Goal: Communication & Community: Answer question/provide support

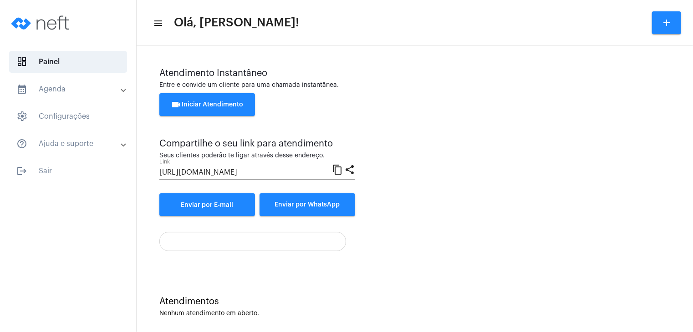
click at [233, 104] on span "videocam Iniciar Atendimento" at bounding box center [207, 104] width 72 height 6
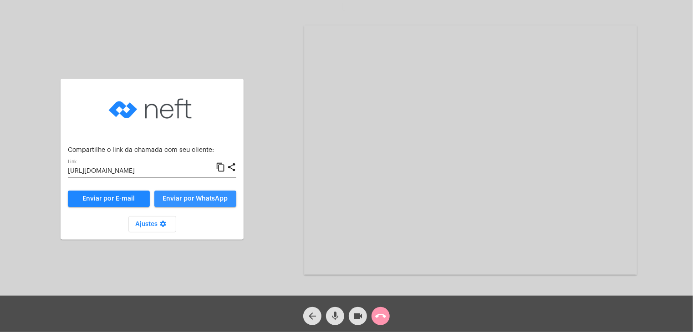
click at [200, 199] on span "Enviar por WhatsApp" at bounding box center [195, 199] width 65 height 6
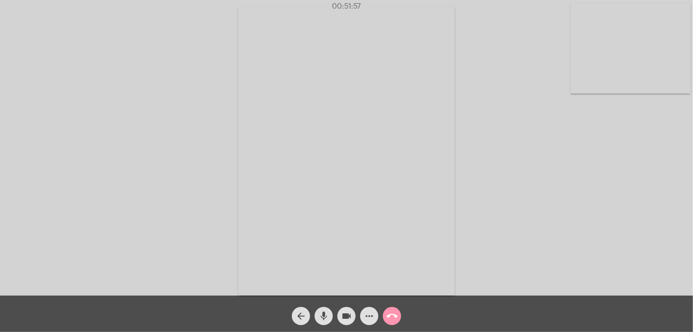
click at [395, 316] on mat-icon "call_end" at bounding box center [391, 316] width 11 height 11
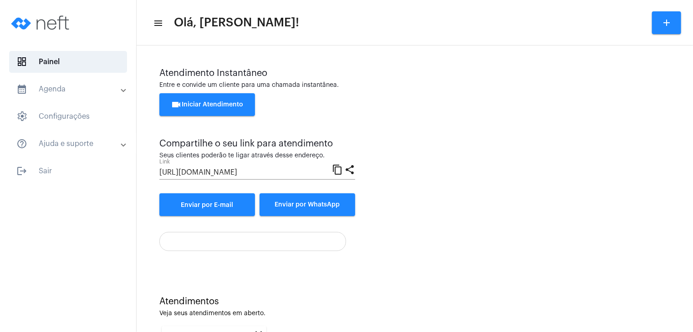
scroll to position [125, 0]
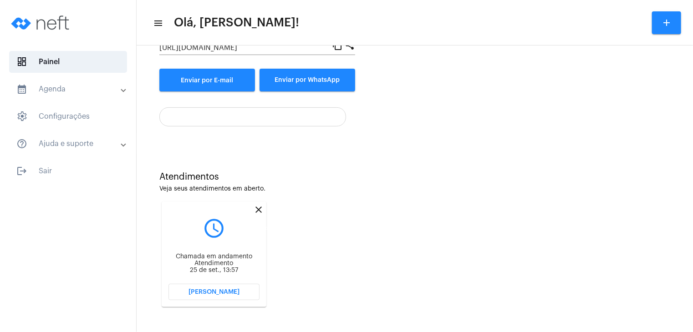
click at [258, 208] on mat-icon "close" at bounding box center [258, 209] width 11 height 11
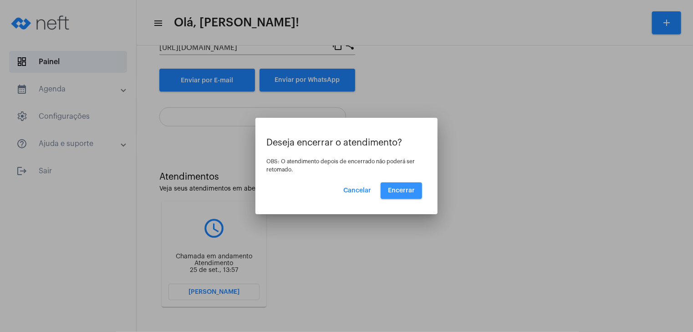
click at [406, 192] on span "Encerrar" at bounding box center [401, 190] width 27 height 6
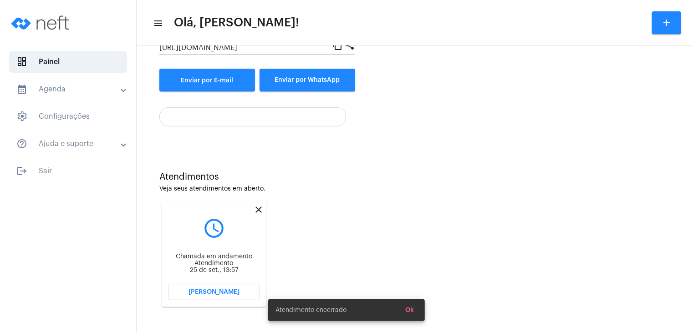
scroll to position [7, 0]
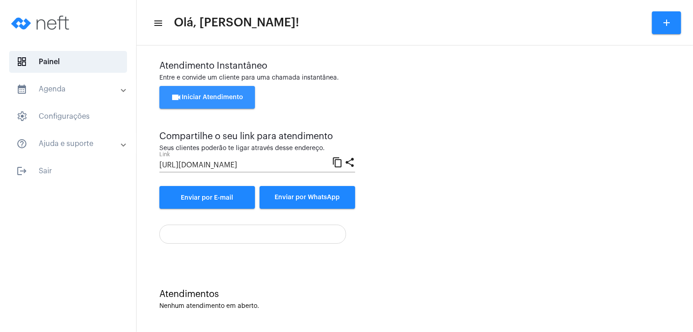
click at [237, 95] on span "videocam Iniciar Atendimento" at bounding box center [207, 97] width 72 height 6
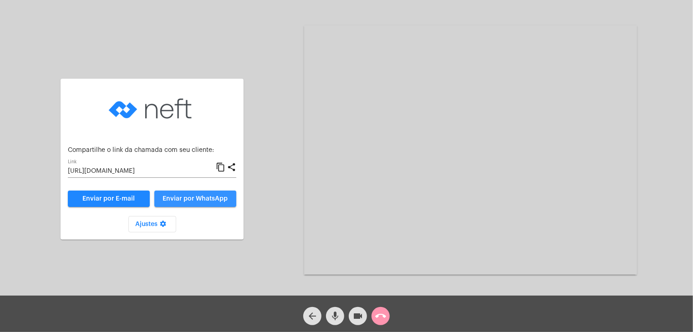
click at [210, 199] on span "Enviar por WhatsApp" at bounding box center [195, 199] width 65 height 6
